Goal: Find specific page/section: Find specific page/section

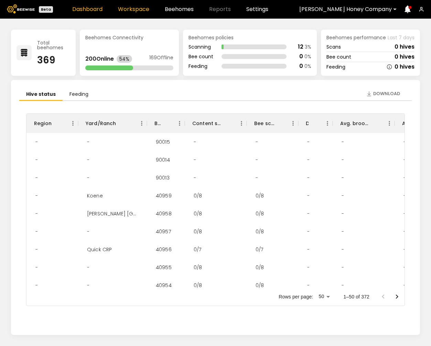
click at [131, 10] on link "Workspace" at bounding box center [133, 10] width 31 height 6
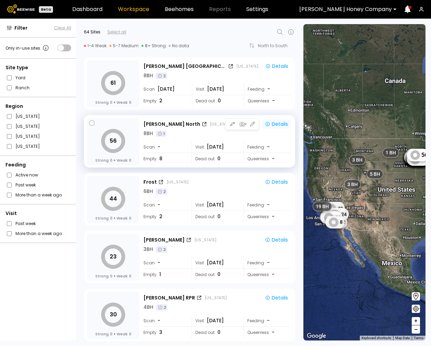
click at [269, 124] on icon "button" at bounding box center [268, 124] width 6 height 6
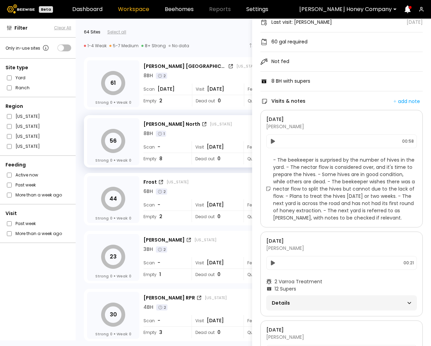
scroll to position [112, 0]
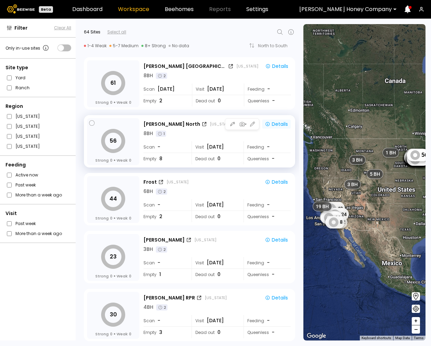
click at [273, 124] on div "Details" at bounding box center [276, 124] width 23 height 6
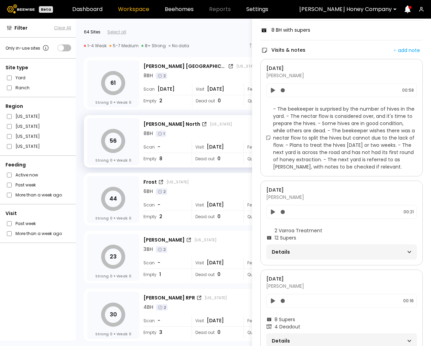
scroll to position [148, 0]
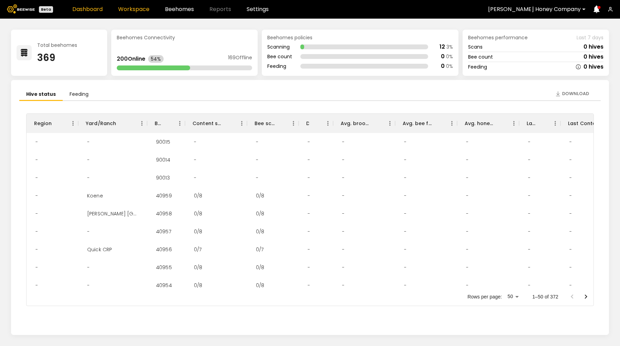
click at [131, 8] on link "Workspace" at bounding box center [133, 10] width 31 height 6
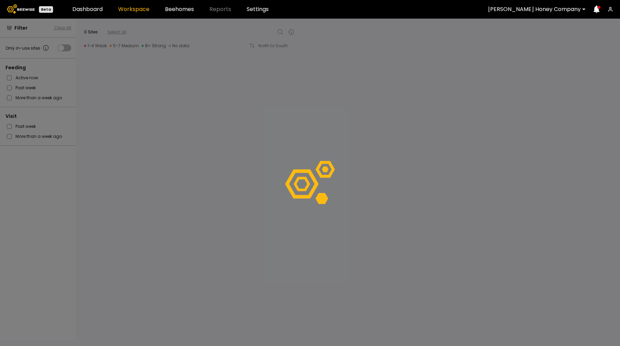
click at [539, 12] on div at bounding box center [534, 9] width 93 height 6
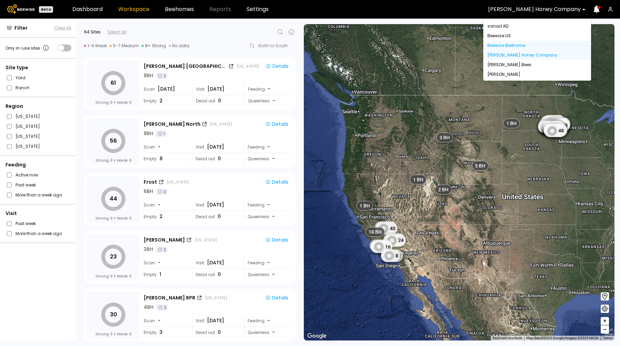
click at [522, 45] on div "Beewise Beehome" at bounding box center [537, 45] width 100 height 4
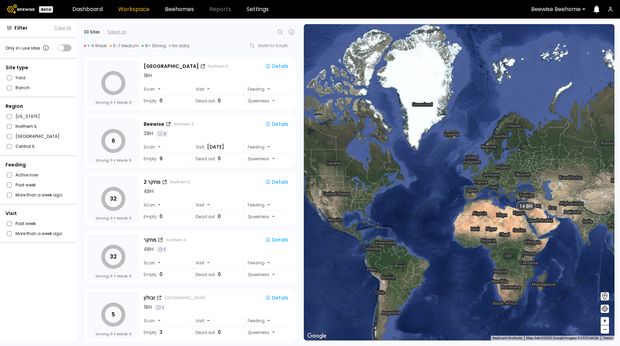
drag, startPoint x: 488, startPoint y: 210, endPoint x: 397, endPoint y: 191, distance: 92.9
click at [397, 191] on div "14 BH" at bounding box center [459, 182] width 311 height 316
